Goal: Task Accomplishment & Management: Manage account settings

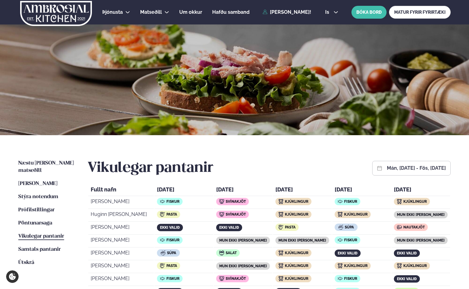
scroll to position [407, 0]
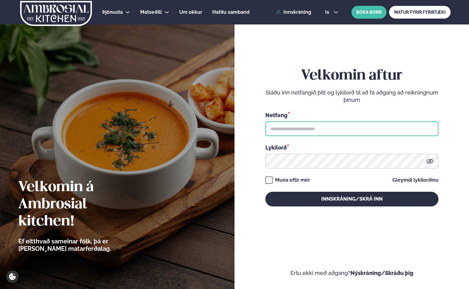
click at [290, 130] on input "text" at bounding box center [351, 128] width 173 height 15
type input "**********"
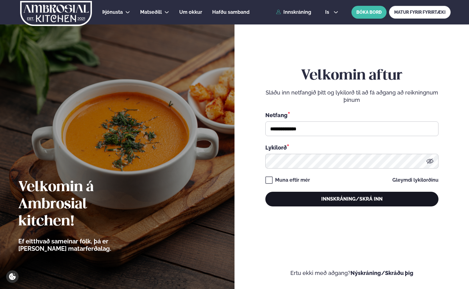
click at [327, 198] on button "Innskráning/Skrá inn" at bounding box center [351, 199] width 173 height 15
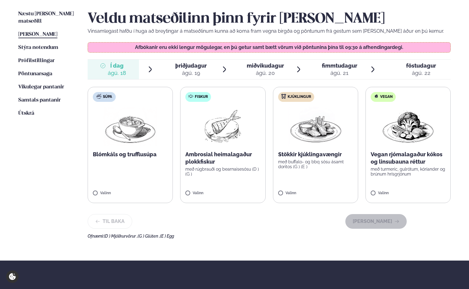
scroll to position [204, 0]
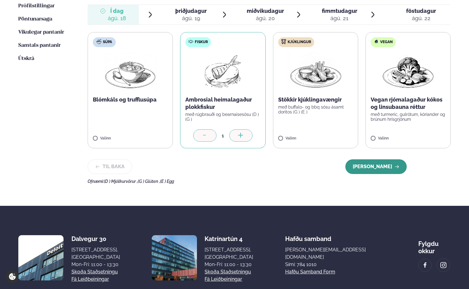
click at [383, 172] on button "Halda áfram" at bounding box center [375, 166] width 61 height 15
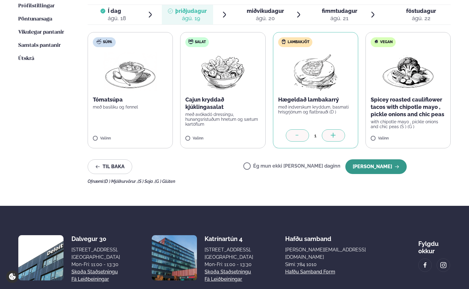
click at [380, 163] on button "Halda áfram" at bounding box center [375, 166] width 61 height 15
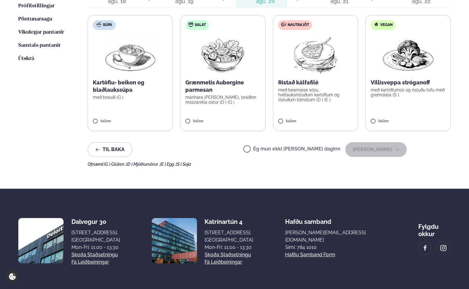
click at [268, 148] on label "Ég mun ekki borða þann daginn" at bounding box center [291, 149] width 97 height 6
click at [372, 150] on button "Halda áfram" at bounding box center [375, 149] width 61 height 15
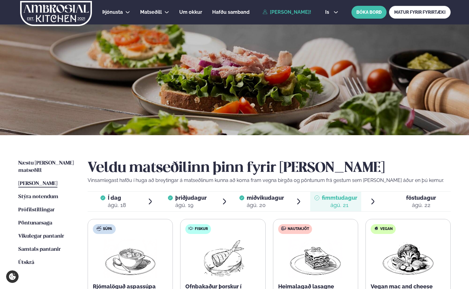
scroll to position [102, 0]
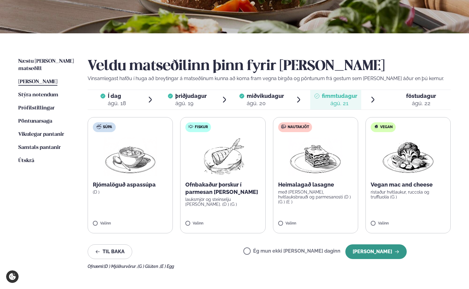
click at [367, 250] on button "Halda áfram" at bounding box center [375, 251] width 61 height 15
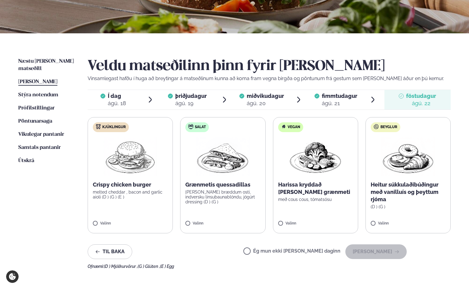
click at [268, 251] on label "Ég mun ekki borða þann daginn" at bounding box center [291, 251] width 97 height 6
click at [383, 249] on button "Halda áfram" at bounding box center [375, 251] width 61 height 15
